Goal: Task Accomplishment & Management: Complete application form

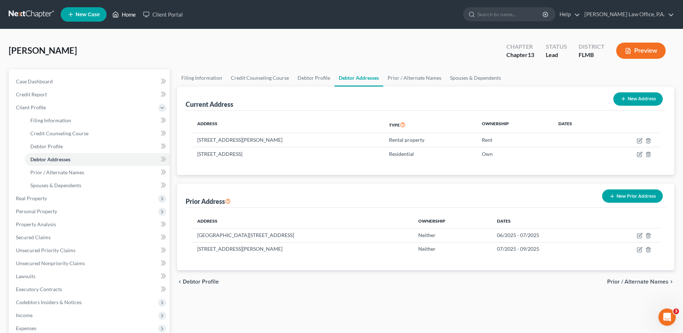
click at [131, 20] on link "Home" at bounding box center [124, 14] width 31 height 13
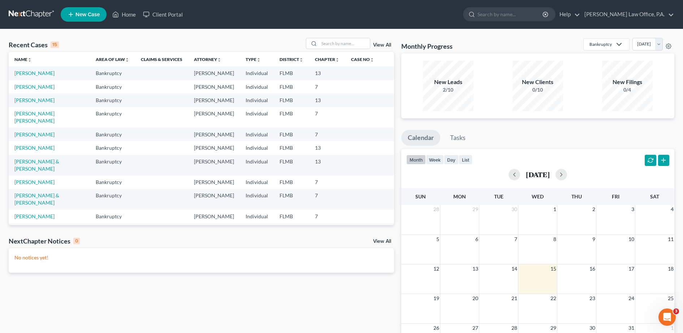
click at [81, 18] on link "New Case" at bounding box center [84, 14] width 46 height 14
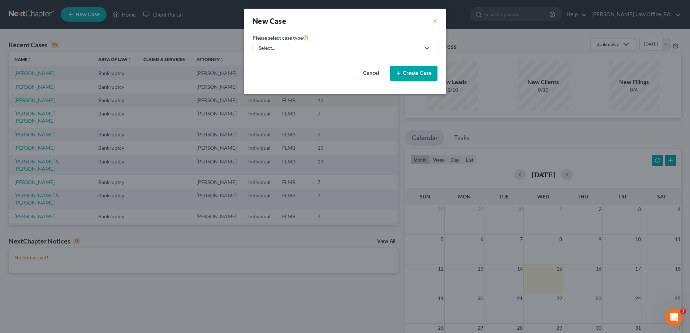
click at [319, 51] on div "Select..." at bounding box center [339, 47] width 161 height 7
click at [281, 65] on div "Bankruptcy" at bounding box center [272, 62] width 26 height 7
select select "15"
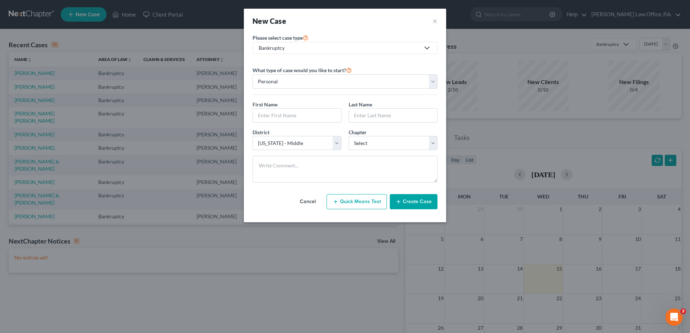
click at [370, 152] on div "District * Select [US_STATE] - [GEOGRAPHIC_DATA] [US_STATE] - [GEOGRAPHIC_DATA]…" at bounding box center [345, 143] width 192 height 28
click at [369, 146] on select "Select 7 11 12 13" at bounding box center [393, 143] width 89 height 14
select select "3"
click at [349, 136] on select "Select 7 11 12 13" at bounding box center [393, 143] width 89 height 14
click at [308, 113] on input "text" at bounding box center [297, 116] width 88 height 14
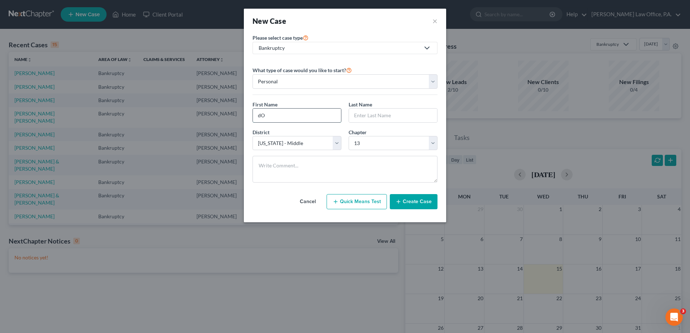
type input "d"
type input "[PERSON_NAME]"
click at [411, 204] on button "Create Case" at bounding box center [414, 201] width 48 height 15
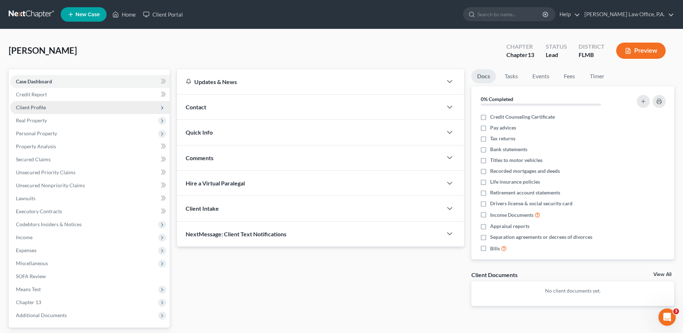
click at [62, 107] on span "Client Profile" at bounding box center [90, 107] width 160 height 13
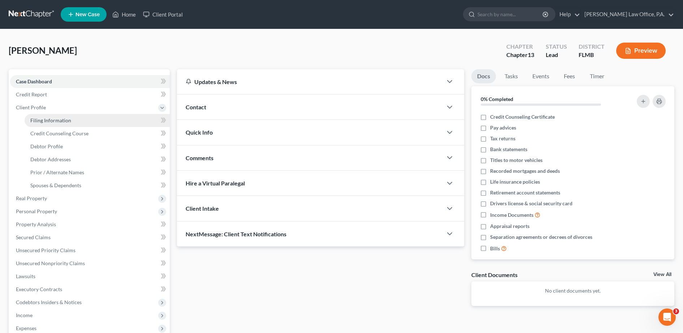
click at [69, 125] on link "Filing Information" at bounding box center [97, 120] width 145 height 13
select select "1"
select select "0"
select select "3"
select select "15"
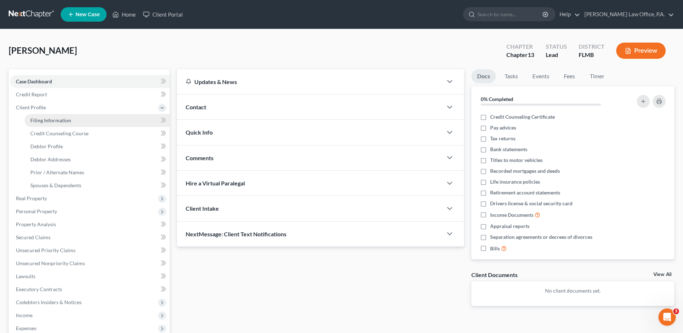
select select "0"
select select "9"
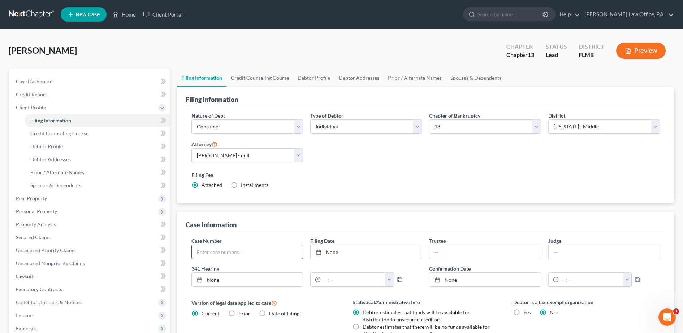
click at [249, 250] on input "text" at bounding box center [247, 252] width 111 height 14
paste input "8:25-bk-07267-CED"
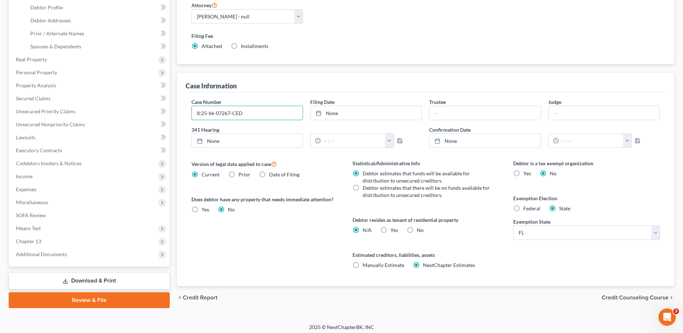
scroll to position [143, 0]
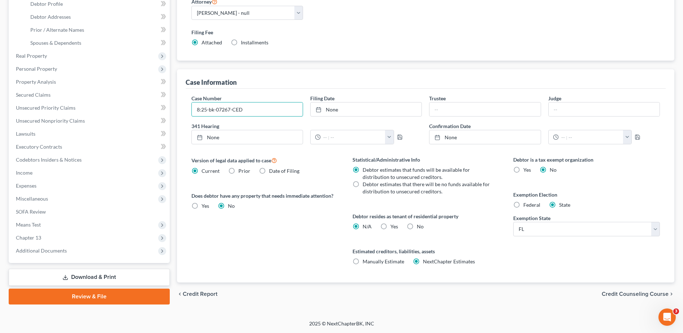
type input "8:25-bk-07267-CED"
click at [417, 227] on label "No" at bounding box center [420, 226] width 7 height 7
click at [420, 227] on input "No" at bounding box center [422, 225] width 5 height 5
radio input "true"
radio input "false"
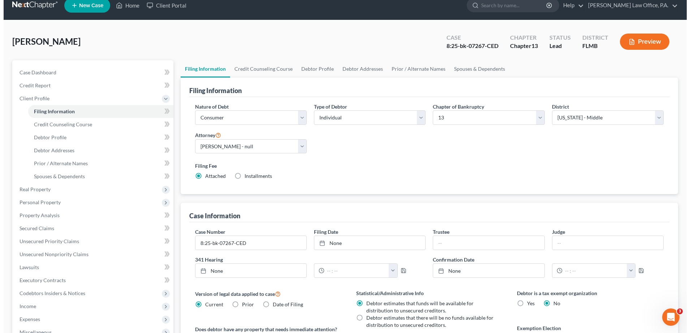
scroll to position [0, 0]
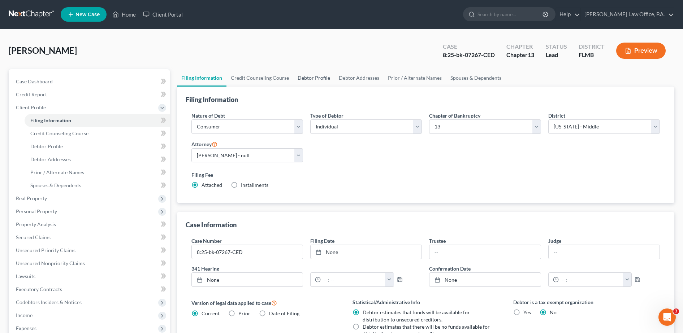
click at [317, 75] on link "Debtor Profile" at bounding box center [313, 77] width 41 height 17
select select "0"
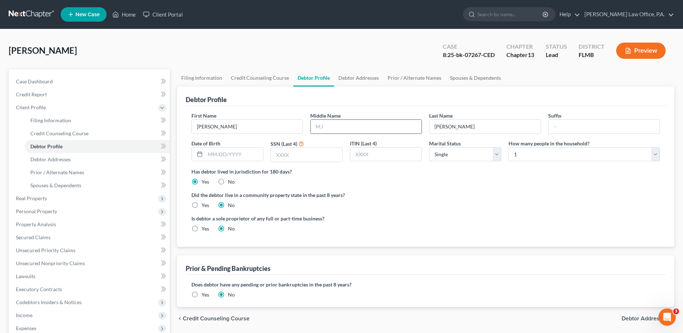
click at [349, 126] on input "text" at bounding box center [366, 127] width 111 height 14
type input "[PERSON_NAME]"
click at [453, 155] on select "Select Single Married Separated Divorced Widowed" at bounding box center [465, 154] width 72 height 14
select select "4"
click at [429, 147] on select "Select Single Married Separated Divorced Widowed" at bounding box center [465, 154] width 72 height 14
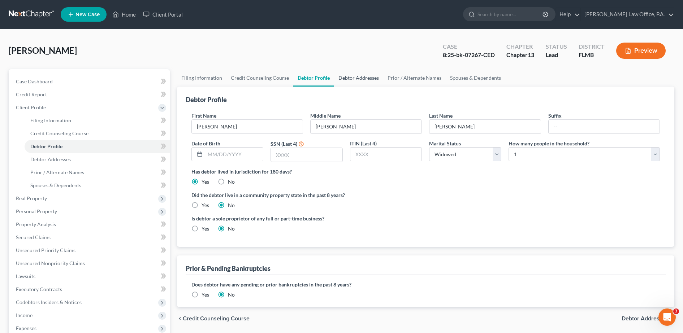
click at [359, 69] on link "Debtor Addresses" at bounding box center [358, 77] width 49 height 17
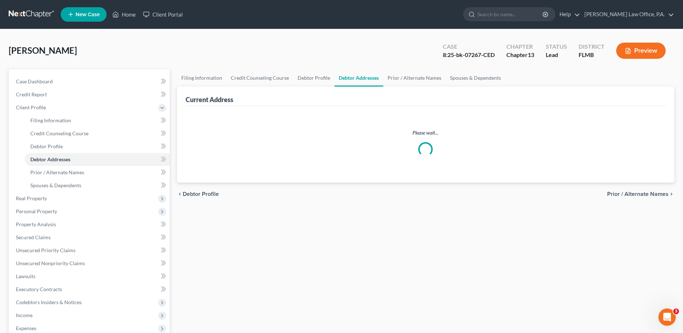
select select "0"
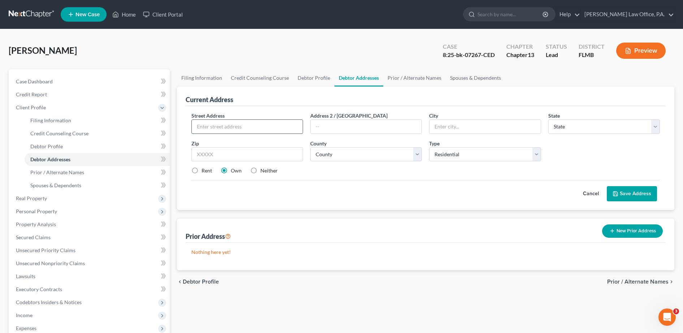
click at [226, 127] on input "text" at bounding box center [247, 127] width 111 height 14
type input "[STREET_ADDRESS]"
click at [266, 150] on input "text" at bounding box center [247, 154] width 112 height 14
type input "33596"
click at [302, 175] on div "Street Address * [STREET_ADDRESS] * State * State [US_STATE] AK AR AZ CA CO CT …" at bounding box center [426, 146] width 476 height 69
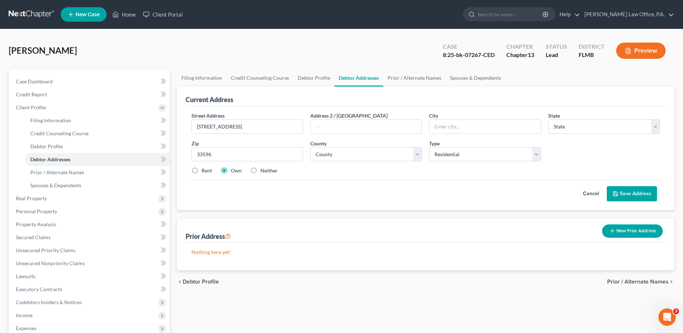
click at [425, 188] on div "Cancel Save Address" at bounding box center [425, 190] width 468 height 21
click at [439, 256] on p "Nothing here yet!" at bounding box center [425, 252] width 468 height 7
click at [252, 126] on input "[STREET_ADDRESS]" at bounding box center [247, 127] width 111 height 14
click at [456, 125] on input "text" at bounding box center [484, 127] width 111 height 14
type input "R"
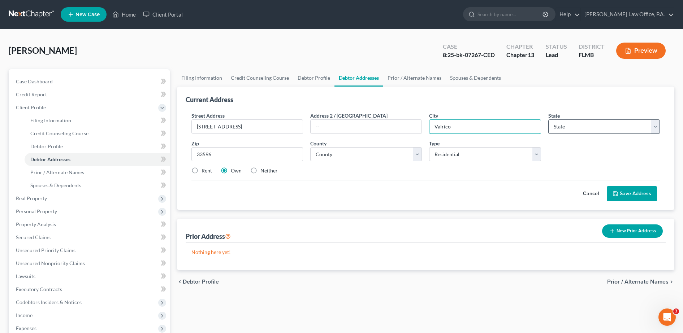
type input "Valrico"
click at [574, 129] on select "State [US_STATE] AK AR AZ CA CO CT DE DC [GEOGRAPHIC_DATA] [GEOGRAPHIC_DATA] GU…" at bounding box center [604, 127] width 112 height 14
select select "9"
click at [548, 120] on select "State [US_STATE] AK AR AZ CA CO CT DE DC [GEOGRAPHIC_DATA] [GEOGRAPHIC_DATA] GU…" at bounding box center [604, 127] width 112 height 14
click at [390, 157] on select "County" at bounding box center [366, 154] width 112 height 14
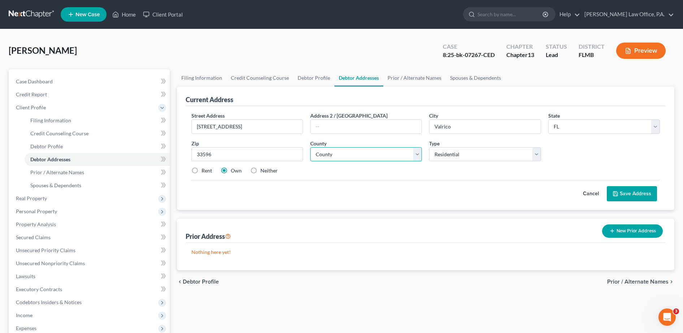
select select "27"
click at [310, 147] on select "County [GEOGRAPHIC_DATA] [GEOGRAPHIC_DATA] [GEOGRAPHIC_DATA] [GEOGRAPHIC_DATA] …" at bounding box center [366, 154] width 112 height 14
click at [633, 193] on button "Save Address" at bounding box center [632, 193] width 50 height 15
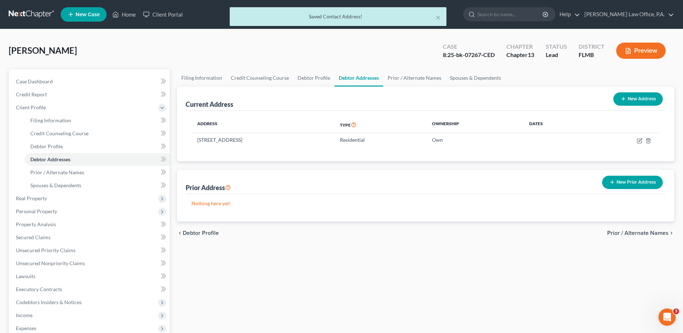
click at [633, 193] on div "Prior Address New Prior Address" at bounding box center [426, 182] width 480 height 24
click at [81, 200] on span "Real Property" at bounding box center [90, 198] width 160 height 13
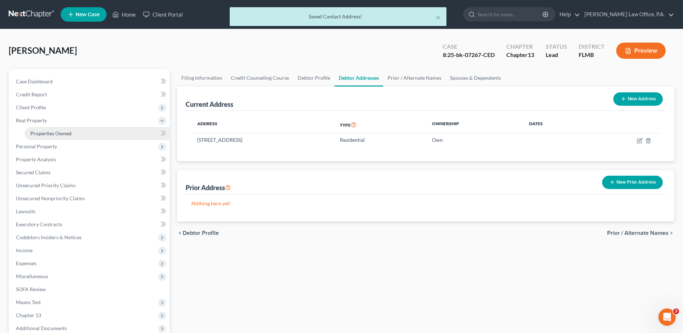
click at [68, 131] on span "Properties Owned" at bounding box center [50, 133] width 41 height 6
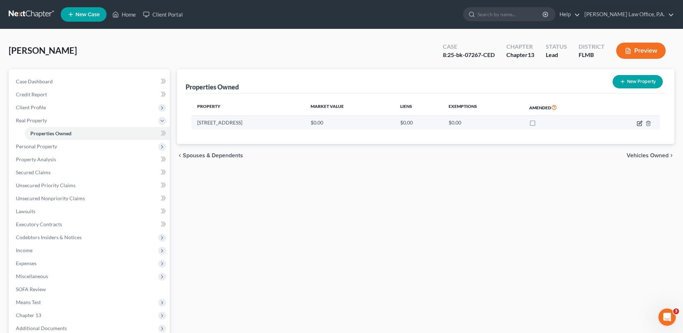
click at [639, 124] on icon "button" at bounding box center [640, 124] width 6 height 6
select select "9"
select select "27"
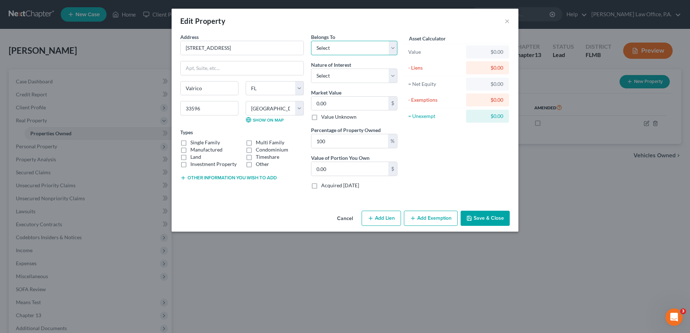
click at [333, 49] on select "Select Debtor 1 Only Debtor 2 Only Debtor 1 And Debtor 2 Only At Least One Of T…" at bounding box center [354, 48] width 86 height 14
select select "0"
click at [311, 41] on select "Select Debtor 1 Only Debtor 2 Only Debtor 1 And Debtor 2 Only At Least One Of T…" at bounding box center [354, 48] width 86 height 14
click at [333, 80] on select "Select Fee Simple Joint Tenant Life Estate Equitable Interest Future Interest T…" at bounding box center [354, 76] width 86 height 14
select select "0"
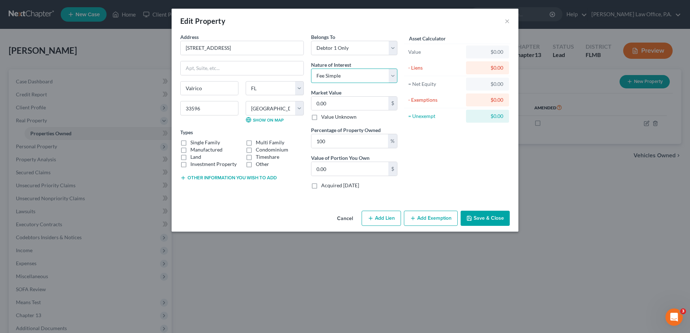
click at [311, 69] on select "Select Fee Simple Joint Tenant Life Estate Equitable Interest Future Interest T…" at bounding box center [354, 76] width 86 height 14
click at [212, 144] on label "Single Family" at bounding box center [205, 142] width 30 height 7
click at [198, 144] on input "Single Family" at bounding box center [195, 141] width 5 height 5
checkbox input "true"
click at [343, 104] on input "0.00" at bounding box center [349, 104] width 77 height 14
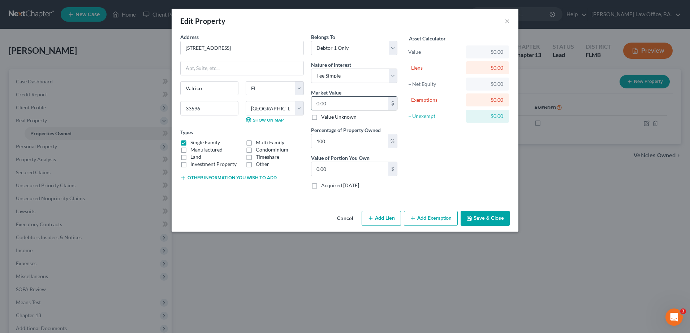
type input "5"
type input "5.00"
type input "51"
type input "51.00"
type input "510"
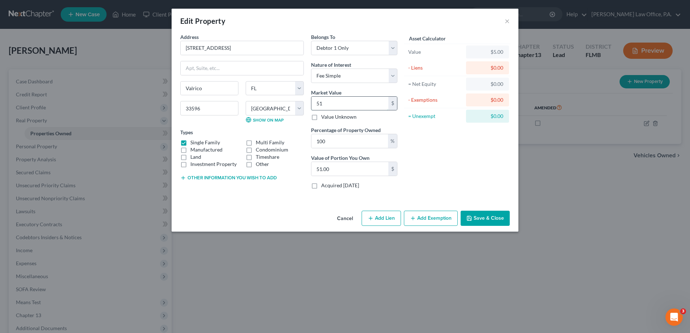
type input "510.00"
type input "5100"
type input "5,100.00"
type input "5,1000"
type input "51,000.00"
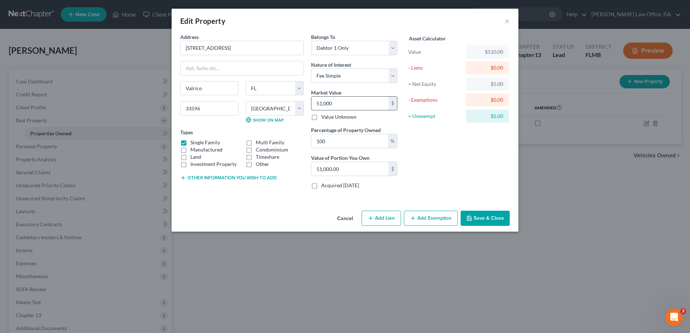
type input "51,0000"
type input "510,000.00"
type input "510,000"
click at [441, 216] on button "Add Exemption" at bounding box center [431, 218] width 54 height 15
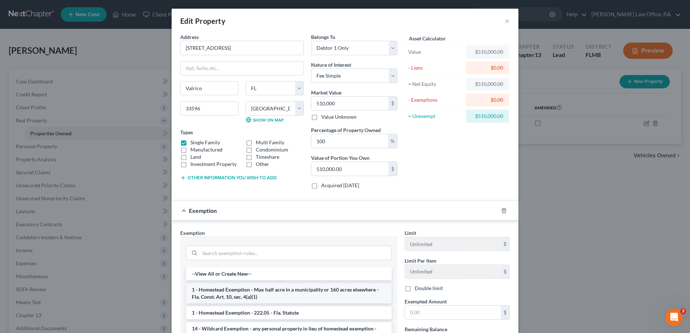
click at [309, 294] on li "1 - Homestead Exemption - Max half acre in a municipality or 160 acres elsewher…" at bounding box center [288, 294] width 205 height 20
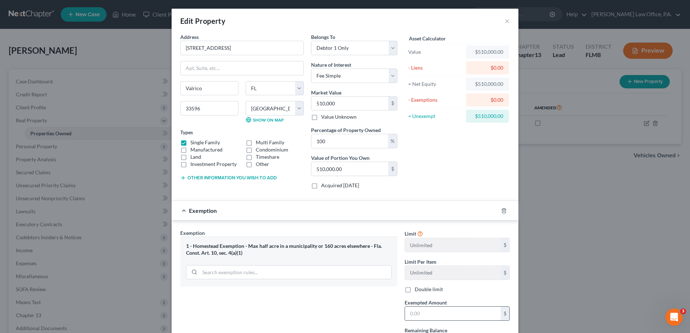
click at [413, 310] on input "text" at bounding box center [453, 314] width 96 height 14
type input "214,000"
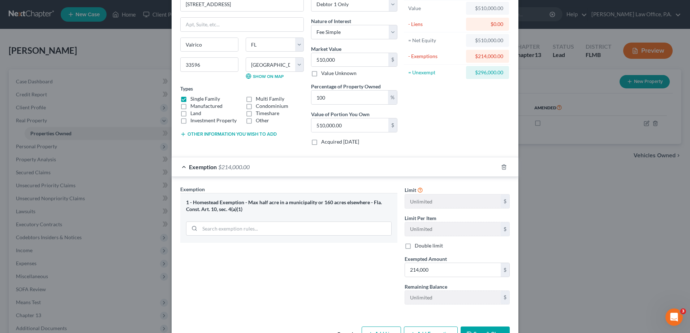
scroll to position [67, 0]
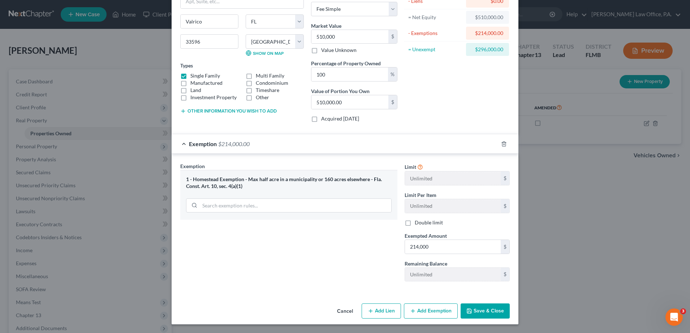
click at [496, 310] on button "Save & Close" at bounding box center [484, 311] width 49 height 15
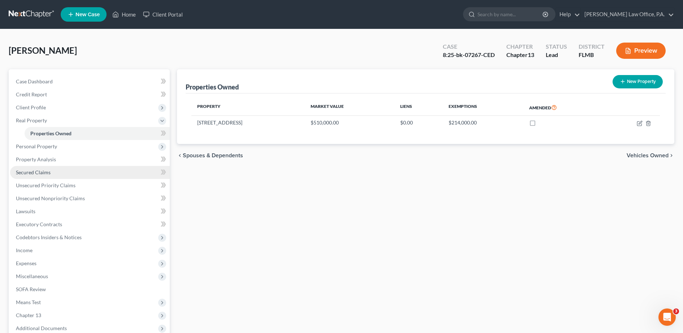
click at [58, 169] on link "Secured Claims" at bounding box center [90, 172] width 160 height 13
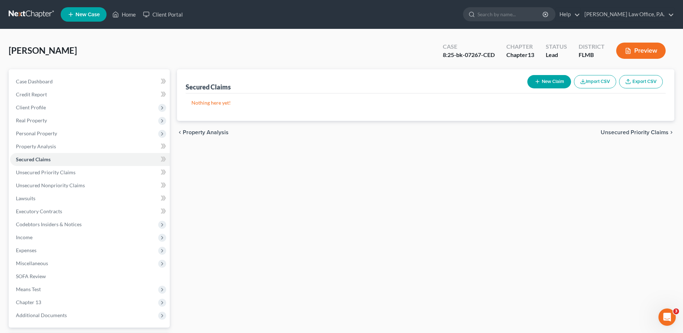
click at [549, 82] on button "New Claim" at bounding box center [549, 81] width 44 height 13
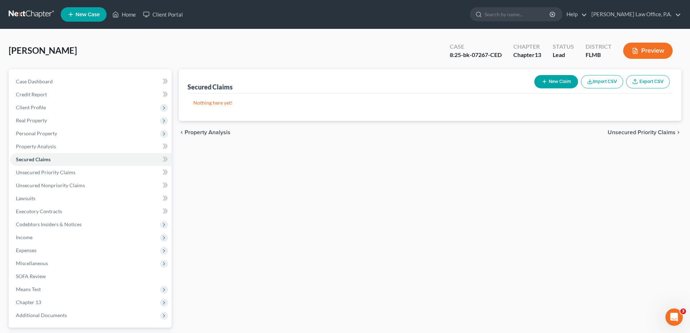
select select "0"
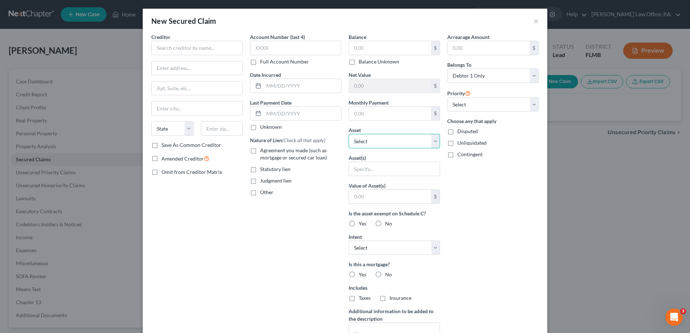
click at [389, 137] on select "Select Other Multiple Assets [STREET_ADDRESS] - $510000.0" at bounding box center [394, 141] width 91 height 14
select select "2"
click at [349, 134] on select "Select Other Multiple Assets [STREET_ADDRESS] - $510000.0" at bounding box center [394, 141] width 91 height 14
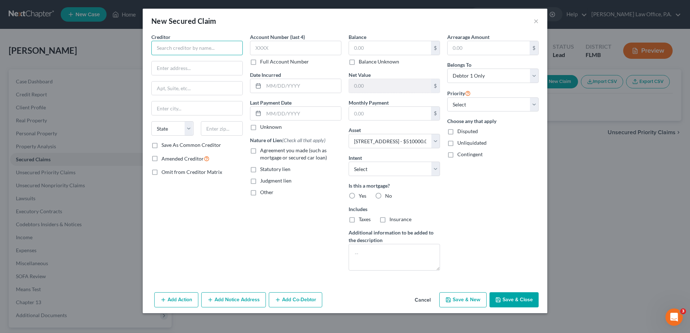
click at [176, 54] on input "text" at bounding box center [196, 48] width 91 height 14
paste input "[PERSON_NAME] FARGO BANK, NATIONAL ASSOCIATION AS TRUSTEE FOR SOUNDVIEW HOME LO…"
drag, startPoint x: 238, startPoint y: 48, endPoint x: 194, endPoint y: 34, distance: 46.8
click at [194, 34] on div "Creditor * [PERSON_NAME] FARGO BANK, NATIONAL ASSOCIATION AS TRUSTEE FOR SOUNDV…" at bounding box center [196, 44] width 91 height 22
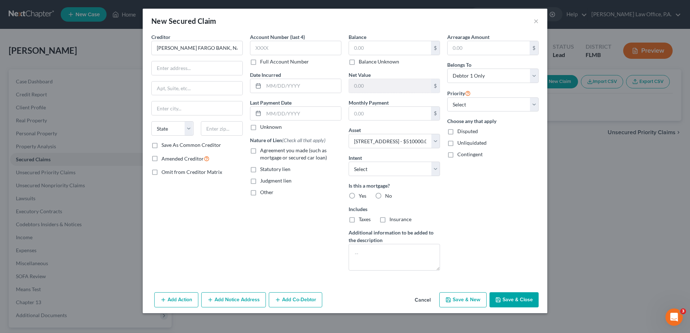
click at [194, 34] on div "Creditor * [PERSON_NAME] FARGO BANK, NATIONAL ASSOCIATION AS TRUSTEE FOR SOUNDV…" at bounding box center [196, 44] width 91 height 22
drag, startPoint x: 207, startPoint y: 47, endPoint x: 330, endPoint y: 68, distance: 124.2
click at [330, 68] on div "Creditor * [PERSON_NAME] FARGO BANK, NATIONAL ASSOCIATION AS TRUSTEE FOR SOUNDV…" at bounding box center [345, 154] width 394 height 243
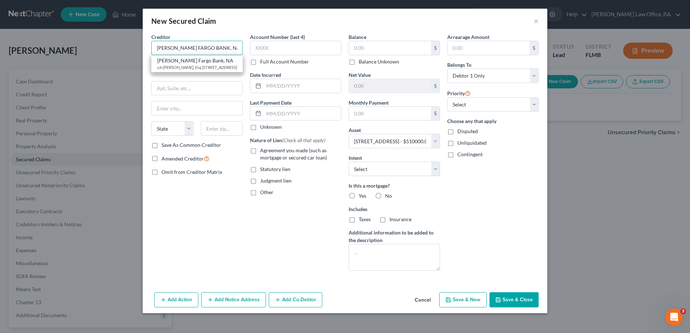
type input "[PERSON_NAME] FARGO BANK, NA"
click at [385, 51] on input "text" at bounding box center [390, 48] width 82 height 14
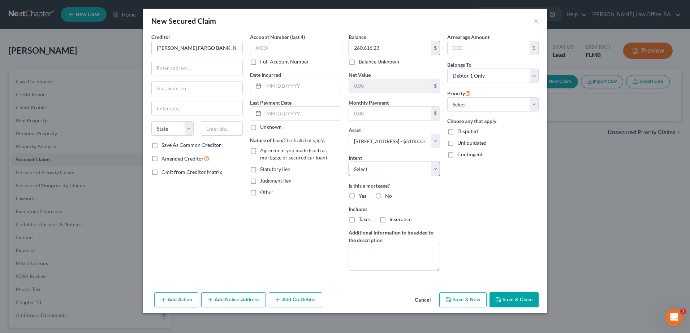
type input "260,616.23"
click at [402, 168] on select "Select Surrender Redeem Reaffirm Avoid Other" at bounding box center [394, 169] width 91 height 14
select select "2"
click at [349, 162] on select "Select Surrender Redeem Reaffirm Avoid Other" at bounding box center [394, 169] width 91 height 14
click at [359, 196] on label "Yes" at bounding box center [363, 195] width 8 height 7
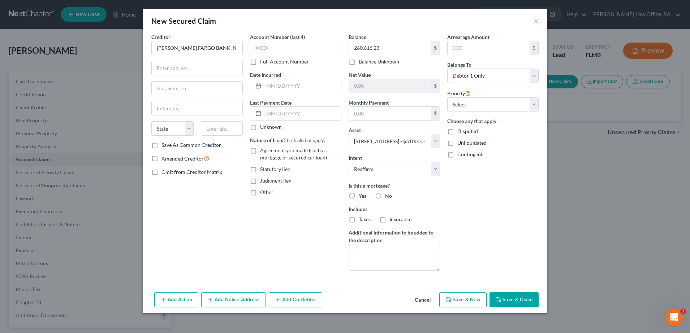
click at [362, 196] on input "Yes" at bounding box center [364, 194] width 5 height 5
radio input "true"
click at [287, 155] on span "Agreement you made (such as mortgage or secured car loan)" at bounding box center [293, 153] width 67 height 13
click at [268, 152] on input "Agreement you made (such as mortgage or secured car loan)" at bounding box center [265, 149] width 5 height 5
checkbox input "true"
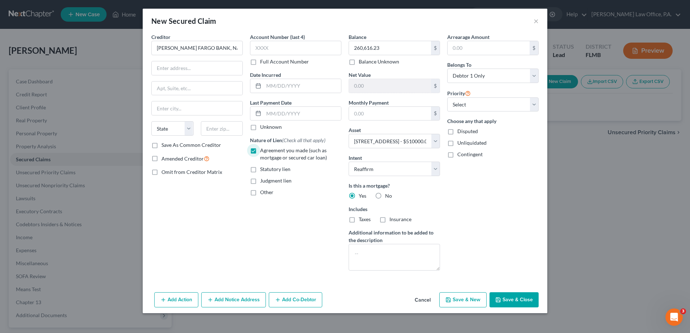
click at [506, 302] on button "Save & Close" at bounding box center [513, 300] width 49 height 15
select select
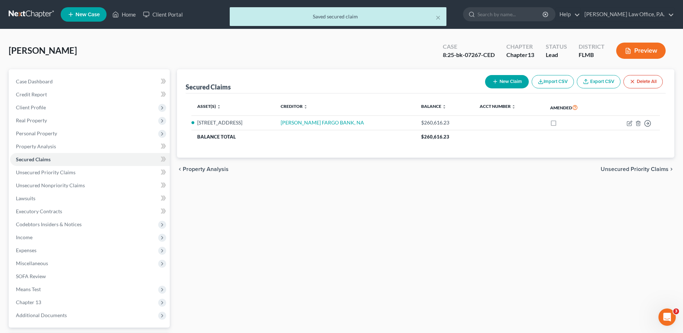
click at [509, 83] on button "New Claim" at bounding box center [507, 81] width 44 height 13
select select "0"
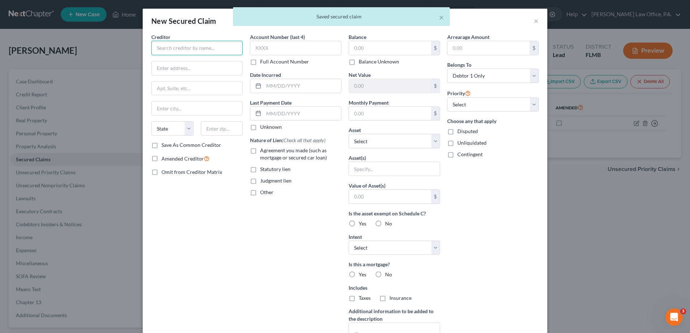
click at [199, 45] on input "text" at bounding box center [196, 48] width 91 height 14
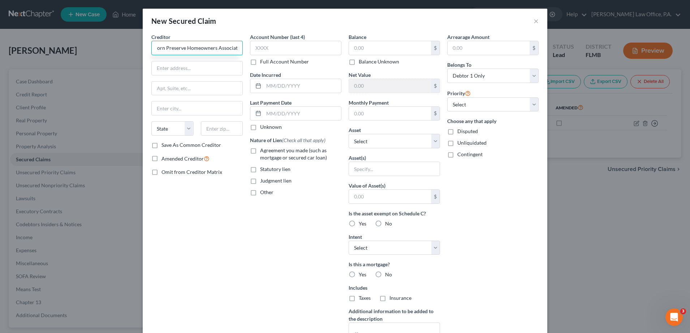
scroll to position [0, 19]
type input "Buckhorn Preserve Homeowners Association"
click at [310, 154] on label "Agreement you made (such as mortgage or secured car loan)" at bounding box center [300, 154] width 81 height 14
click at [268, 152] on input "Agreement you made (such as mortgage or secured car loan)" at bounding box center [265, 149] width 5 height 5
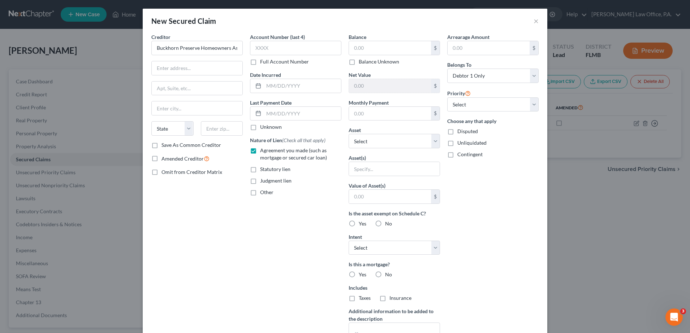
click at [279, 151] on span "Agreement you made (such as mortgage or secured car loan)" at bounding box center [293, 153] width 67 height 13
click at [268, 151] on input "Agreement you made (such as mortgage or secured car loan)" at bounding box center [265, 149] width 5 height 5
checkbox input "false"
click at [269, 191] on span "Other" at bounding box center [266, 192] width 13 height 6
click at [268, 191] on input "Other" at bounding box center [265, 191] width 5 height 5
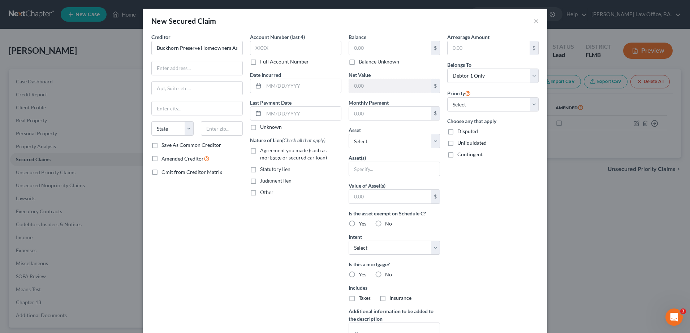
checkbox input "true"
click at [380, 142] on select "Select Other Multiple Assets [STREET_ADDRESS] - $510000.0" at bounding box center [394, 141] width 91 height 14
select select "2"
click at [349, 134] on select "Select Other Multiple Assets [STREET_ADDRESS] - $510000.0" at bounding box center [394, 141] width 91 height 14
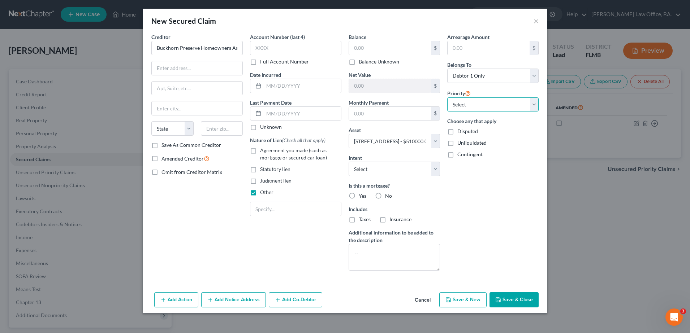
click at [478, 100] on select "Select 1st 2nd 3rd 4th 5th 6th 7th 8th 9th 10th 11th 12th 13th 14th 15th 16th 1…" at bounding box center [492, 105] width 91 height 14
select select "0"
click at [447, 98] on select "Select 1st 2nd 3rd 4th 5th 6th 7th 8th 9th 10th 11th 12th 13th 14th 15th 16th 1…" at bounding box center [492, 105] width 91 height 14
click at [511, 298] on button "Save & Close" at bounding box center [513, 300] width 49 height 15
select select
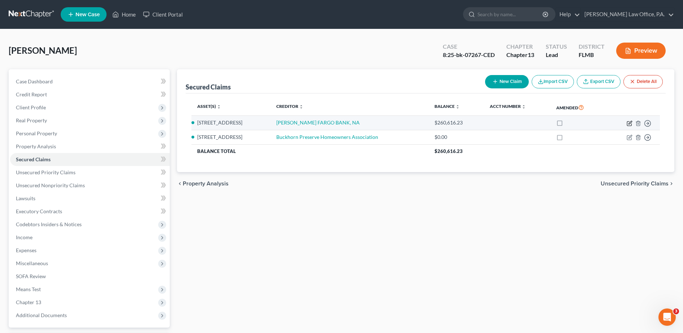
click at [629, 122] on icon "button" at bounding box center [630, 124] width 6 height 6
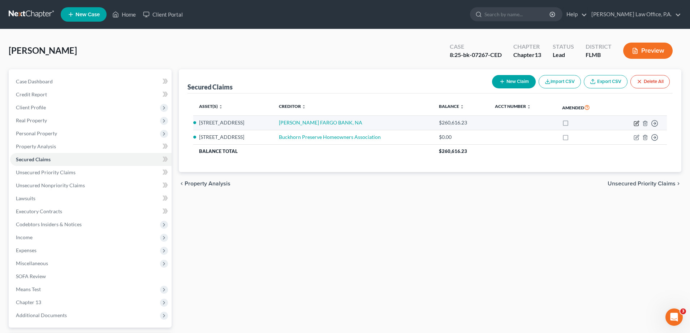
select select "2"
select select "0"
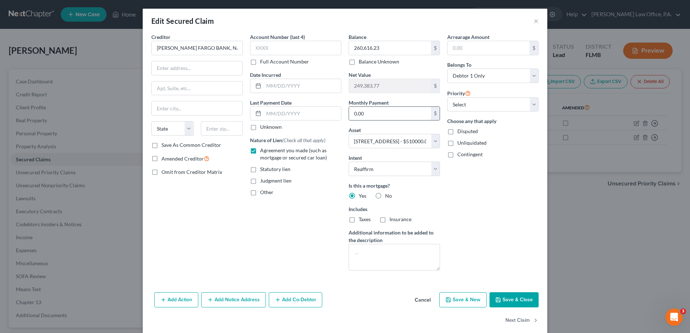
click at [381, 112] on input "0.00" at bounding box center [390, 114] width 82 height 14
type input "1,736.92"
click at [510, 302] on button "Save & Close" at bounding box center [513, 300] width 49 height 15
select select
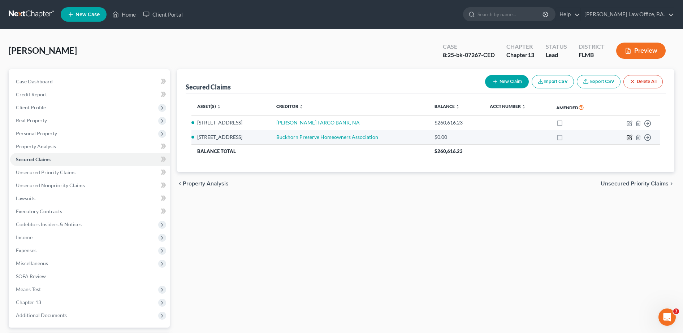
click at [628, 135] on icon "button" at bounding box center [630, 138] width 6 height 6
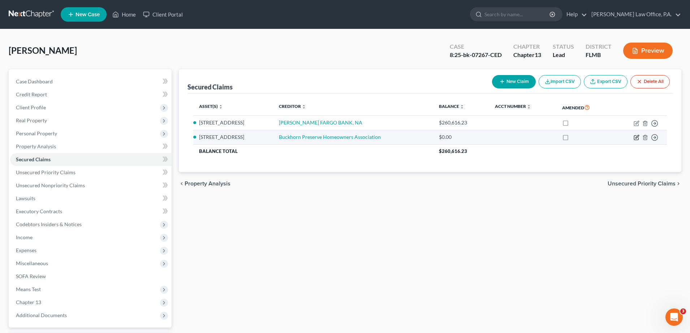
select select "0"
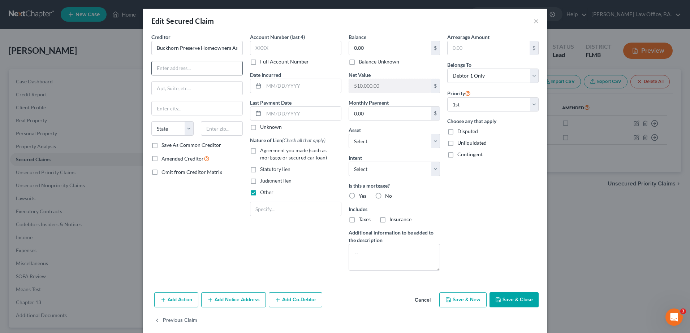
click at [191, 64] on input "text" at bounding box center [197, 68] width 91 height 14
paste input "[PERSON_NAME]. Attorney for Defendant, Buckhorn Preserve Homeowners Association…"
type input "[PERSON_NAME]. Attorney for Defendant, Buckhorn Preserve Homeowners Association…"
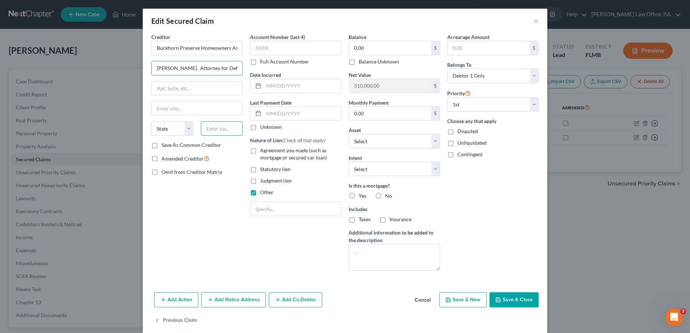
click at [220, 132] on input "text" at bounding box center [222, 128] width 42 height 14
type input "33672"
type input "[GEOGRAPHIC_DATA]"
select select "9"
click at [215, 206] on div "Creditor * Buckhorn Preserve Homeowners Association [PERSON_NAME]. Attorney for…" at bounding box center [197, 154] width 99 height 243
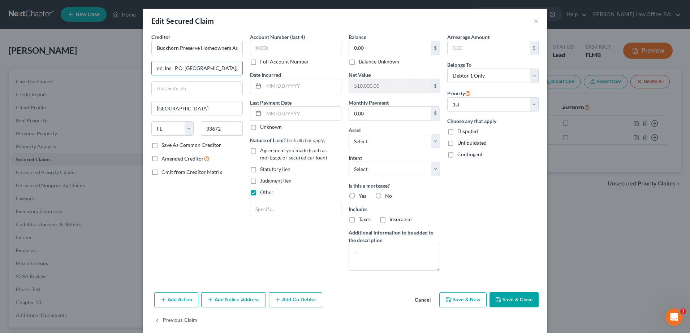
scroll to position [0, 229]
drag, startPoint x: 212, startPoint y: 66, endPoint x: 304, endPoint y: 75, distance: 93.3
click at [304, 75] on div "Creditor * Buckhorn Preserve Homeowners Association [PERSON_NAME]. Attorney for…" at bounding box center [345, 154] width 394 height 243
type input "[PERSON_NAME]."
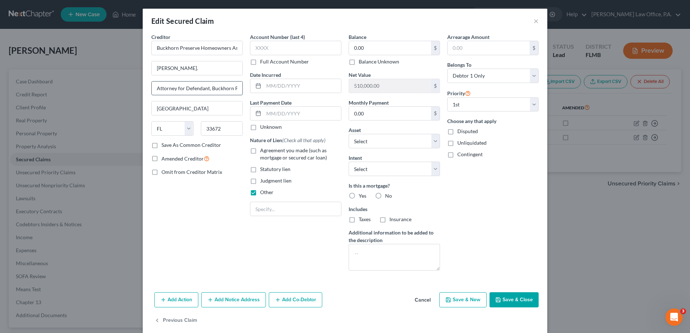
click at [209, 88] on input "Attorney for Defendant, Buckhorn Preserve Homeowners Association, Inc. P.O. [GE…" at bounding box center [197, 89] width 91 height 14
drag, startPoint x: 209, startPoint y: 88, endPoint x: 0, endPoint y: 90, distance: 208.8
click at [0, 90] on html "Home New Case Client Portal [PERSON_NAME] Law Office, P.A. [PERSON_NAME][EMAIL_…" at bounding box center [345, 198] width 690 height 397
drag, startPoint x: 191, startPoint y: 86, endPoint x: 310, endPoint y: 92, distance: 119.0
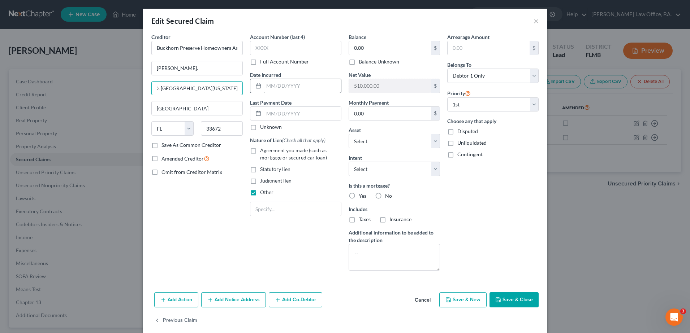
click at [310, 92] on div "Creditor * Buckhorn Preserve Homeowners Association [PERSON_NAME]. P.O. [GEOGRA…" at bounding box center [345, 154] width 394 height 243
type input "P.O. Box 172609"
click at [197, 143] on label "Save As Common Creditor" at bounding box center [191, 145] width 60 height 7
click at [169, 143] on input "Save As Common Creditor" at bounding box center [166, 144] width 5 height 5
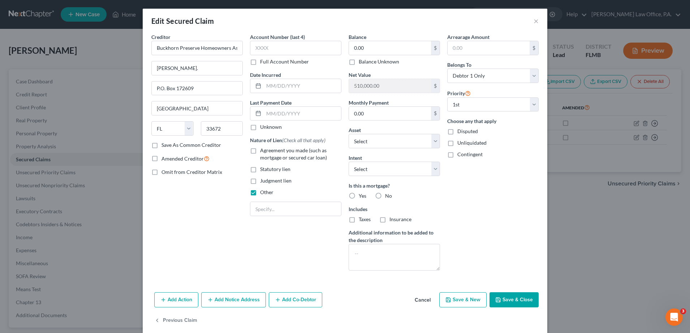
checkbox input "true"
click at [383, 116] on input "0.00" at bounding box center [390, 114] width 82 height 14
type input "95.00"
click at [416, 169] on select "Select Surrender Redeem Reaffirm Avoid Other" at bounding box center [394, 169] width 91 height 14
select select "2"
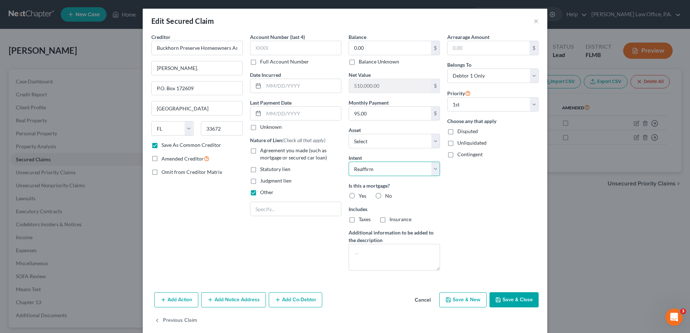
click at [349, 162] on select "Select Surrender Redeem Reaffirm Avoid Other" at bounding box center [394, 169] width 91 height 14
click at [385, 198] on label "No" at bounding box center [388, 195] width 7 height 7
click at [388, 197] on input "No" at bounding box center [390, 194] width 5 height 5
radio input "true"
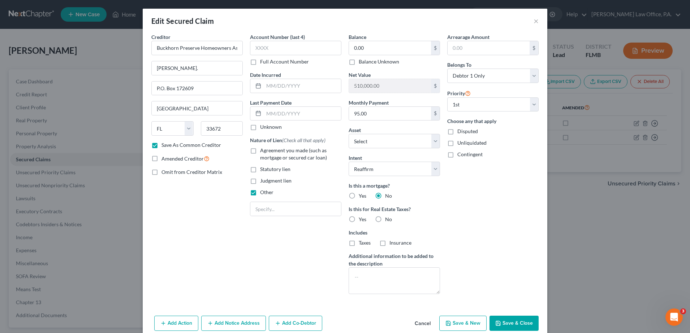
click at [385, 219] on label "No" at bounding box center [388, 219] width 7 height 7
click at [388, 219] on input "No" at bounding box center [390, 218] width 5 height 5
radio input "true"
click at [510, 322] on button "Save & Close" at bounding box center [513, 323] width 49 height 15
checkbox input "false"
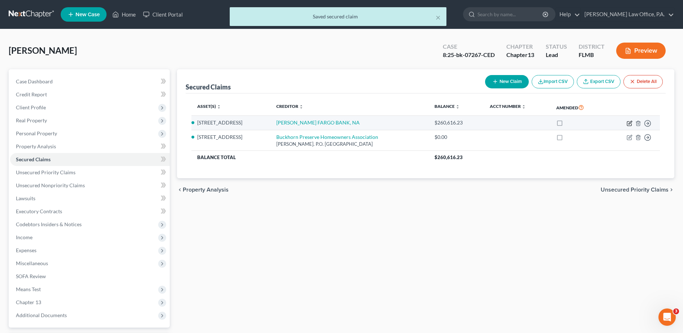
click at [629, 124] on icon "button" at bounding box center [629, 122] width 3 height 3
select select "2"
select select "0"
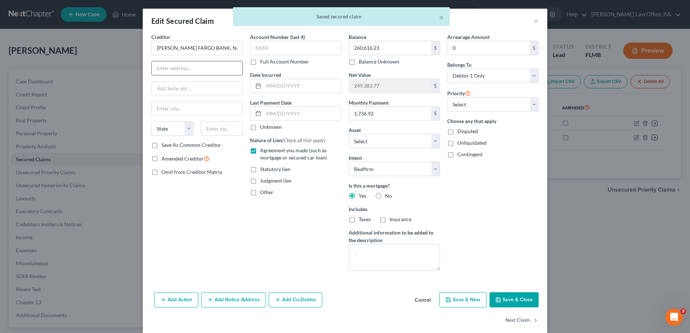
click at [187, 68] on input "text" at bounding box center [197, 68] width 91 height 14
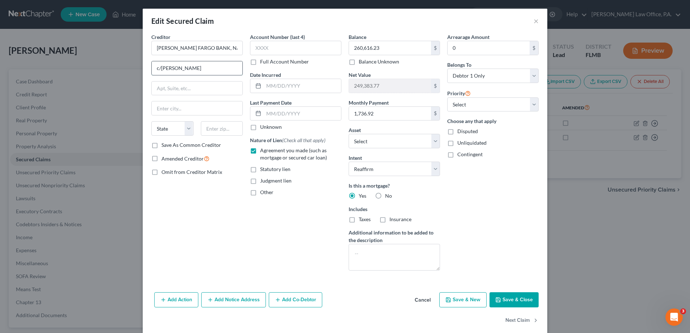
drag, startPoint x: 183, startPoint y: 66, endPoint x: 159, endPoint y: 68, distance: 24.2
click at [159, 68] on input "c/[PERSON_NAME]" at bounding box center [197, 68] width 91 height 14
paste input "[PERSON_NAME], [PERSON_NAME] & [PERSON_NAME], LLC Attorney for Plaintiff [STREE…"
type input "c/[PERSON_NAME], [PERSON_NAME] & [PERSON_NAME], LLC Attorney for Plaintiff [STR…"
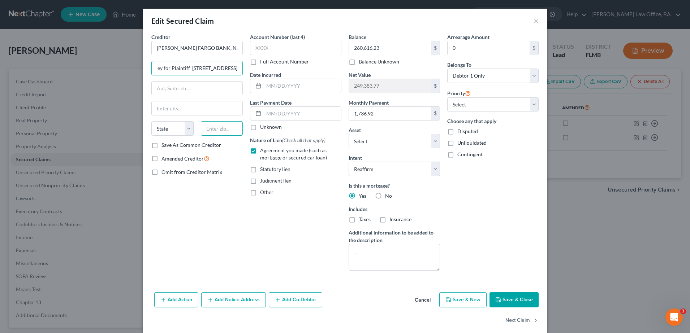
scroll to position [0, 0]
click at [215, 127] on input "text" at bounding box center [222, 128] width 42 height 14
type input "33407"
type input "[GEOGRAPHIC_DATA]"
select select "9"
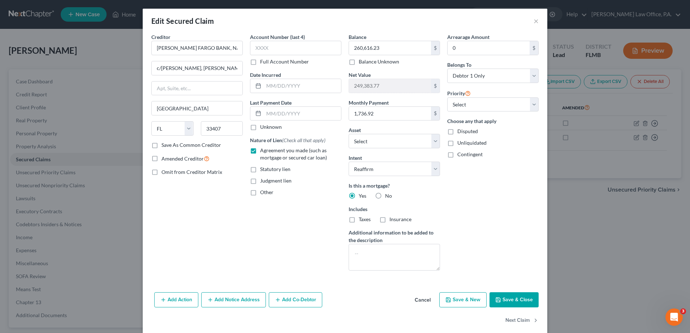
click at [228, 224] on div "Creditor * [PERSON_NAME] FARGO BANK, NA c/[PERSON_NAME], [PERSON_NAME] & [PERSO…" at bounding box center [197, 154] width 99 height 243
drag, startPoint x: 226, startPoint y: 67, endPoint x: 269, endPoint y: 72, distance: 43.6
click at [269, 72] on div "Creditor * [PERSON_NAME] FARGO BANK, NA c/[PERSON_NAME], [PERSON_NAME] & [PERSO…" at bounding box center [345, 154] width 394 height 243
click at [235, 69] on input "c/[PERSON_NAME], [PERSON_NAME] & [PERSON_NAME], LLC Attorney for Plaintiff [STR…" at bounding box center [197, 68] width 91 height 14
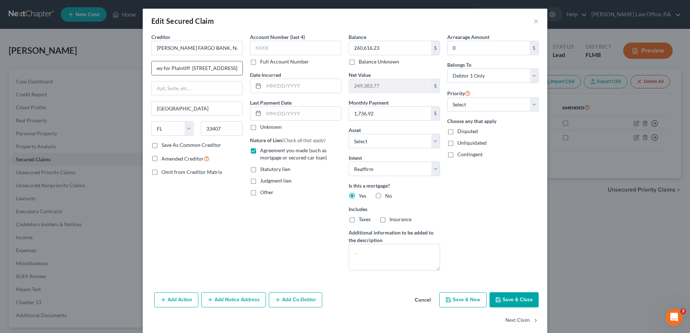
drag, startPoint x: 235, startPoint y: 69, endPoint x: 172, endPoint y: 64, distance: 62.6
click at [172, 64] on input "c/[PERSON_NAME], [PERSON_NAME] & [PERSON_NAME], LLC Attorney for Plaintiff [STR…" at bounding box center [197, 68] width 91 height 14
drag, startPoint x: 172, startPoint y: 64, endPoint x: 209, endPoint y: 26, distance: 53.1
click at [209, 26] on div "Edit Secured Claim ×" at bounding box center [345, 21] width 404 height 25
drag, startPoint x: 228, startPoint y: 68, endPoint x: 295, endPoint y: 79, distance: 68.2
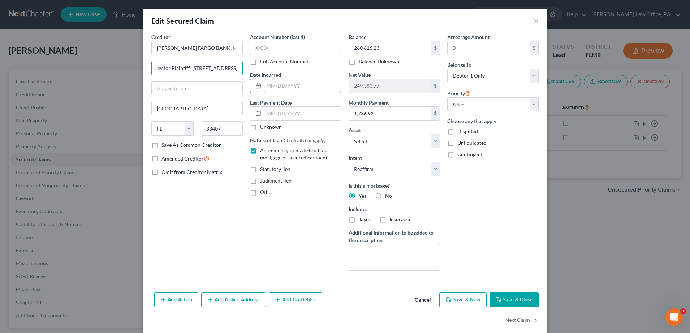
click at [295, 79] on div "Creditor * [PERSON_NAME] FARGO BANK, NA c/[PERSON_NAME], [PERSON_NAME] & [PERSO…" at bounding box center [345, 154] width 394 height 243
drag, startPoint x: 173, startPoint y: 65, endPoint x: 261, endPoint y: 72, distance: 89.2
click at [261, 72] on div "Creditor * [PERSON_NAME] FARGO BANK, NA c/[PERSON_NAME], [PERSON_NAME] & [PERSO…" at bounding box center [345, 154] width 394 height 243
click at [261, 72] on label "Date Incurred" at bounding box center [265, 75] width 31 height 8
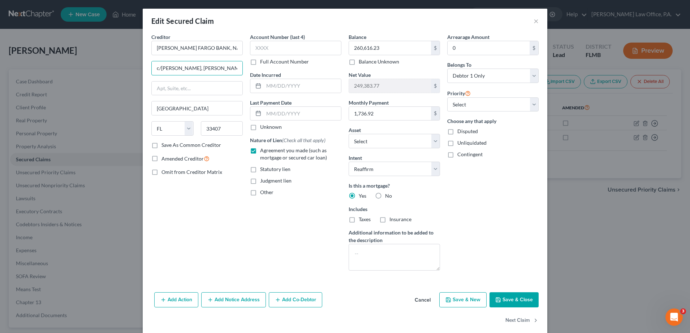
scroll to position [0, 122]
drag, startPoint x: 235, startPoint y: 67, endPoint x: 248, endPoint y: 66, distance: 13.0
click at [248, 66] on div "Creditor * [PERSON_NAME] FARGO BANK, NA c/[PERSON_NAME], [PERSON_NAME] & [PERSO…" at bounding box center [345, 154] width 394 height 243
drag, startPoint x: 165, startPoint y: 65, endPoint x: 263, endPoint y: 77, distance: 98.5
click at [263, 77] on div "Creditor * [PERSON_NAME] FARGO BANK, NA c/[PERSON_NAME], [PERSON_NAME] & [PERSO…" at bounding box center [345, 154] width 394 height 243
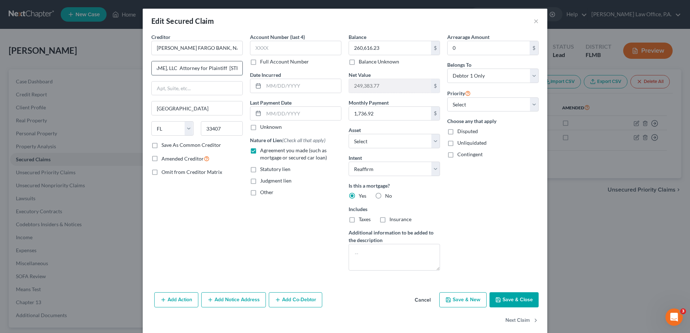
type input "c/[PERSON_NAME], [PERSON_NAME] & [PERSON_NAME], LLC Attorney for Plaintiff"
type input "[STREET_ADDRESS]"
drag, startPoint x: 230, startPoint y: 67, endPoint x: 278, endPoint y: 77, distance: 49.3
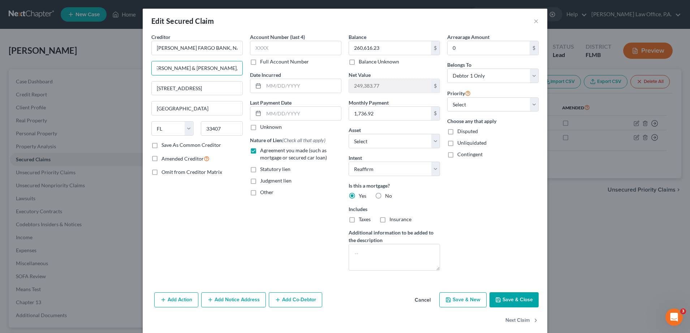
click at [278, 77] on div "Creditor * [PERSON_NAME] FARGO BANK, NA c/[PERSON_NAME], [PERSON_NAME] & [PERSO…" at bounding box center [345, 154] width 394 height 243
drag, startPoint x: 187, startPoint y: 70, endPoint x: 282, endPoint y: 75, distance: 94.4
click at [282, 75] on div "Creditor * [PERSON_NAME] FARGO BANK, NA c/[PERSON_NAME], [PERSON_NAME] & [PERSO…" at bounding box center [345, 154] width 394 height 243
type input "c/[PERSON_NAME], [PERSON_NAME] & [PERSON_NAME], LLC"
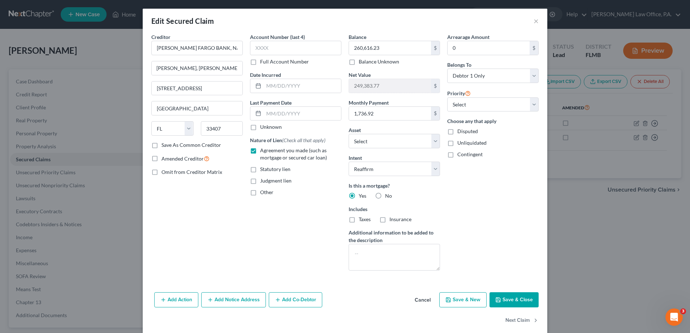
scroll to position [0, 0]
click at [205, 145] on label "Save As Common Creditor" at bounding box center [191, 145] width 60 height 7
click at [169, 145] on input "Save As Common Creditor" at bounding box center [166, 144] width 5 height 5
checkbox input "true"
click at [234, 305] on button "Add Notice Address" at bounding box center [233, 300] width 65 height 15
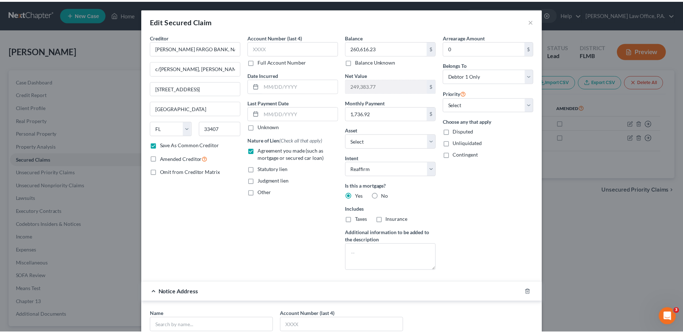
scroll to position [165, 0]
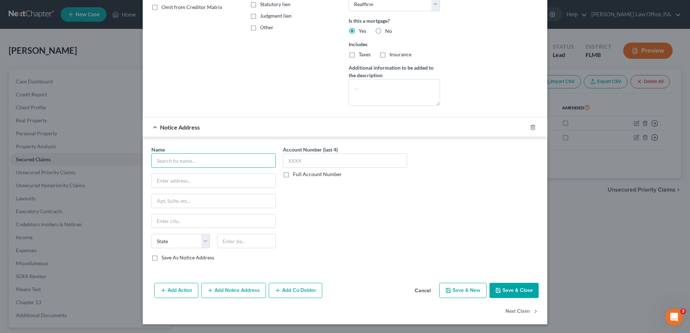
click at [248, 164] on input "text" at bounding box center [213, 160] width 124 height 14
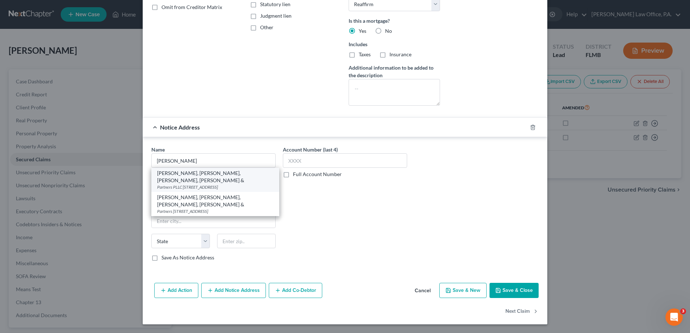
click at [243, 184] on div "Partners PLLC [STREET_ADDRESS]" at bounding box center [215, 187] width 116 height 6
type input "[PERSON_NAME], [PERSON_NAME], [PERSON_NAME], [PERSON_NAME] &"
type input "Partners PLLC"
type input "[STREET_ADDRESS]"
type input "Boca Raton"
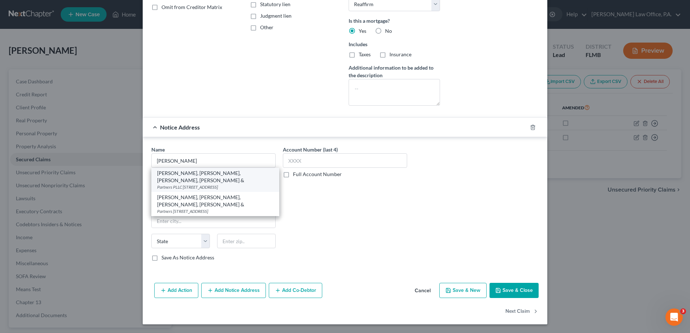
select select "9"
type input "33487"
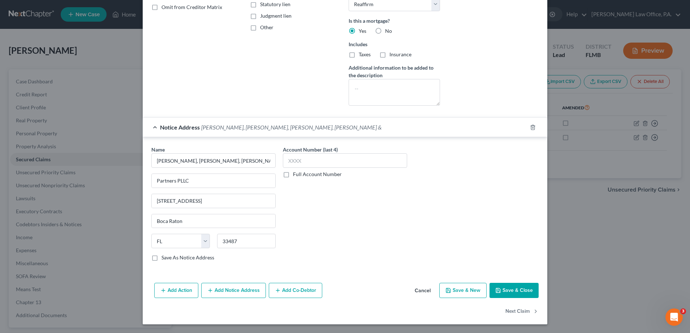
click at [509, 289] on button "Save & Close" at bounding box center [513, 290] width 49 height 15
checkbox input "false"
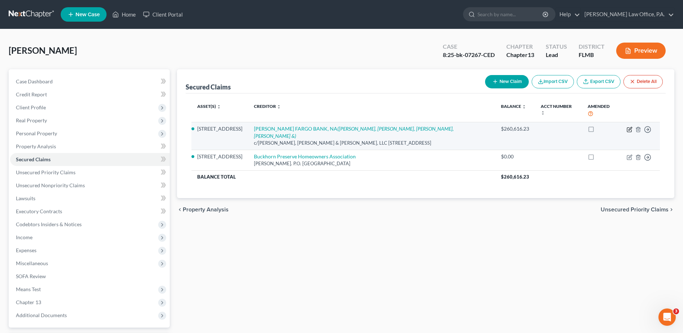
click at [631, 127] on icon "button" at bounding box center [629, 129] width 4 height 4
select select "9"
select select "2"
select select "0"
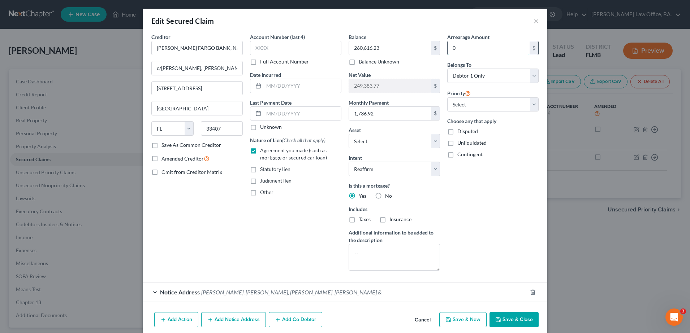
click at [492, 45] on input "0" at bounding box center [488, 48] width 82 height 14
type input "91,000"
click at [515, 313] on button "Save & Close" at bounding box center [513, 319] width 49 height 15
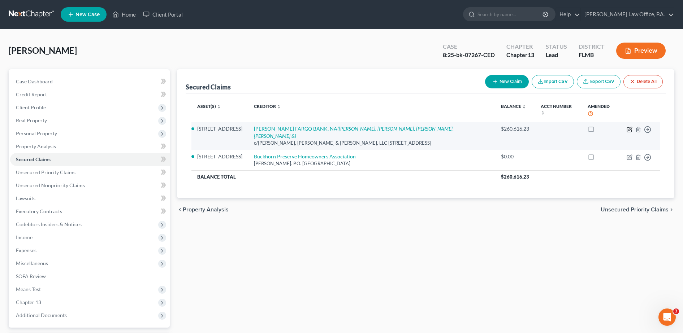
click at [628, 127] on icon "button" at bounding box center [630, 130] width 6 height 6
select select "9"
select select "2"
select select "0"
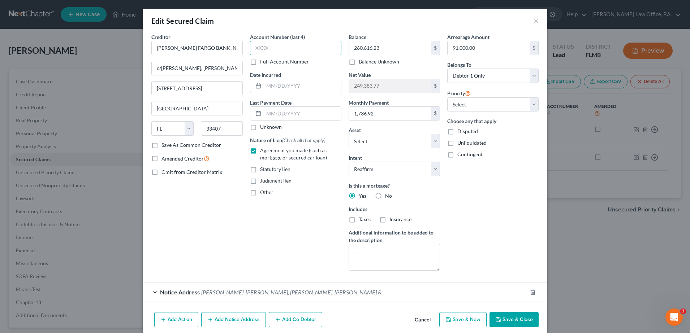
click at [310, 45] on input "text" at bounding box center [295, 48] width 91 height 14
type input "7113"
click at [515, 315] on button "Save & Close" at bounding box center [513, 319] width 49 height 15
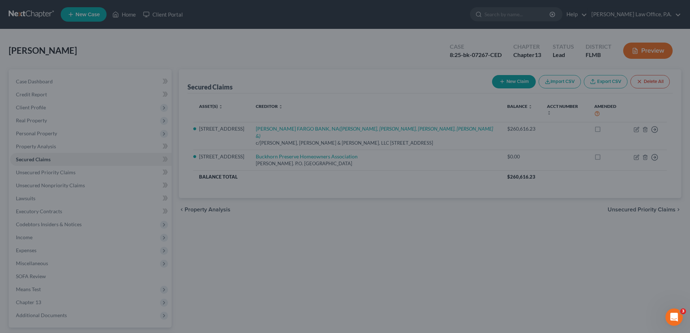
select select "2"
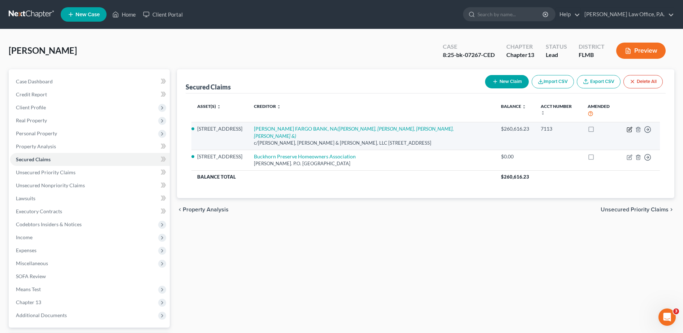
click at [631, 127] on icon "button" at bounding box center [629, 128] width 3 height 3
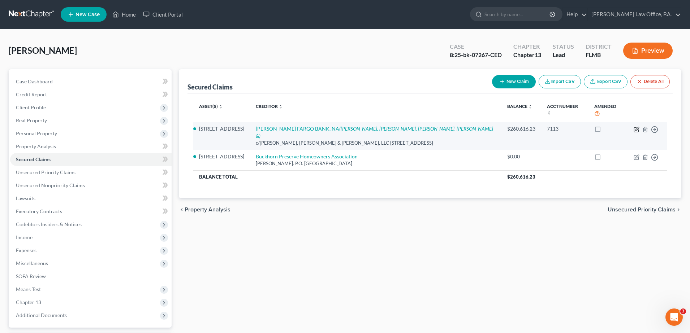
select select "9"
select select "2"
select select "0"
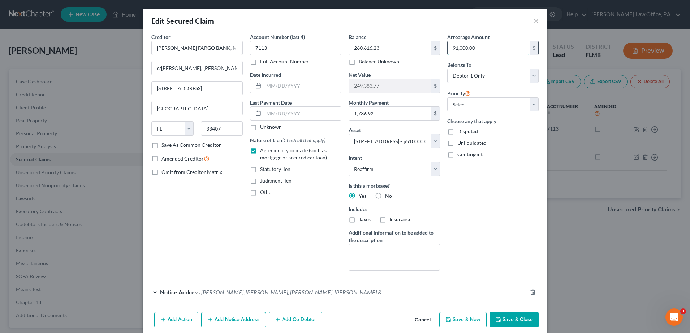
click at [483, 46] on input "91,000.00" at bounding box center [488, 48] width 82 height 14
type input "91,377"
click at [518, 317] on button "Save & Close" at bounding box center [513, 319] width 49 height 15
select select
